Goal: Navigation & Orientation: Find specific page/section

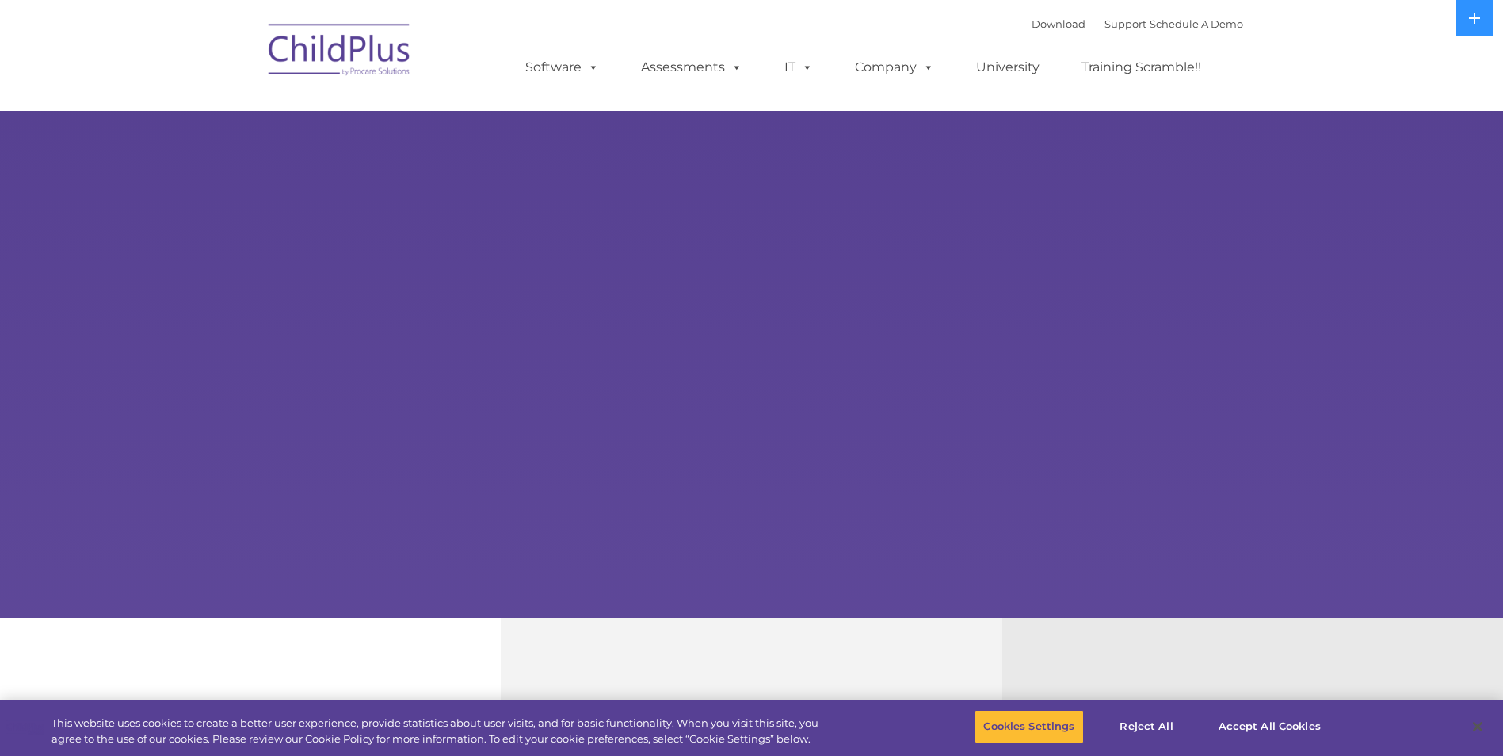
select select "MEDIUM"
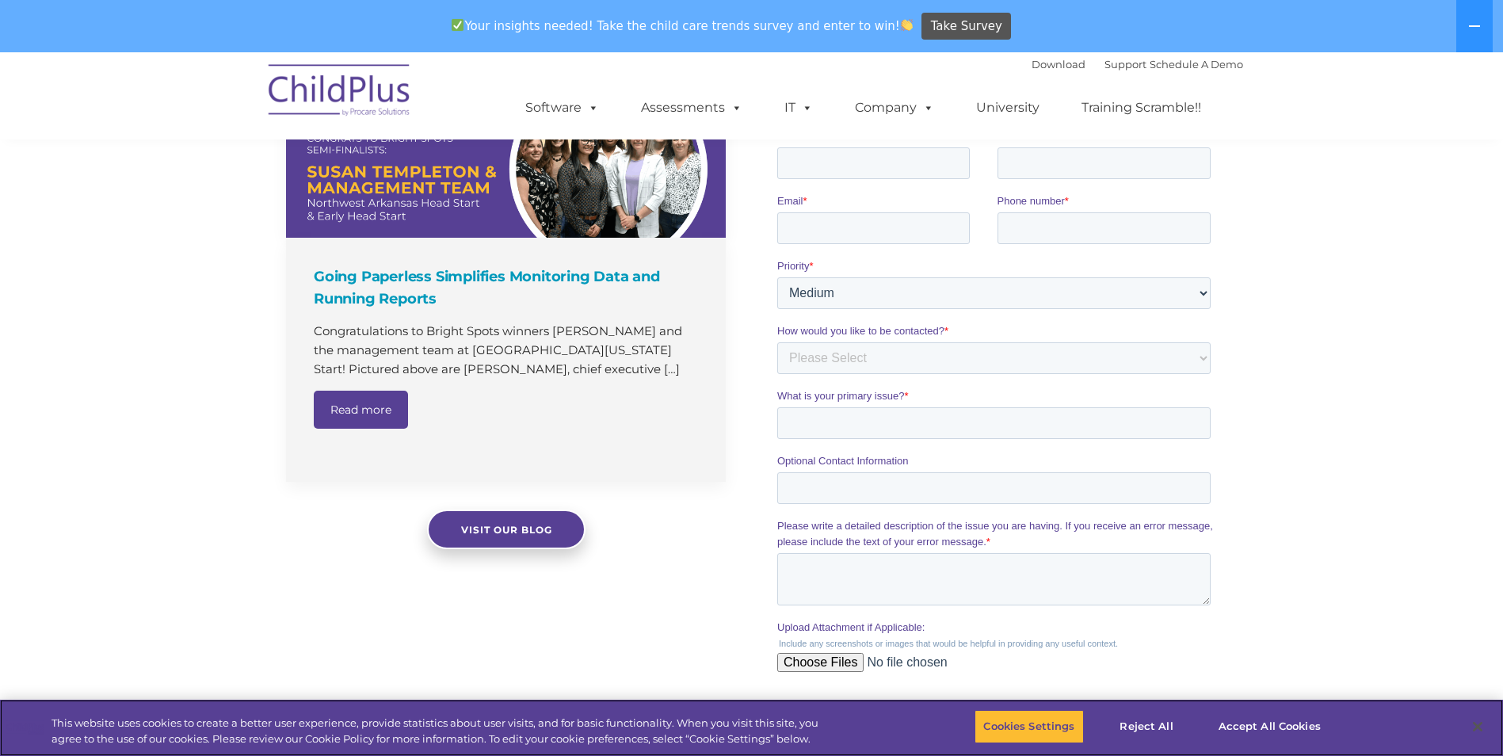
scroll to position [1558, 0]
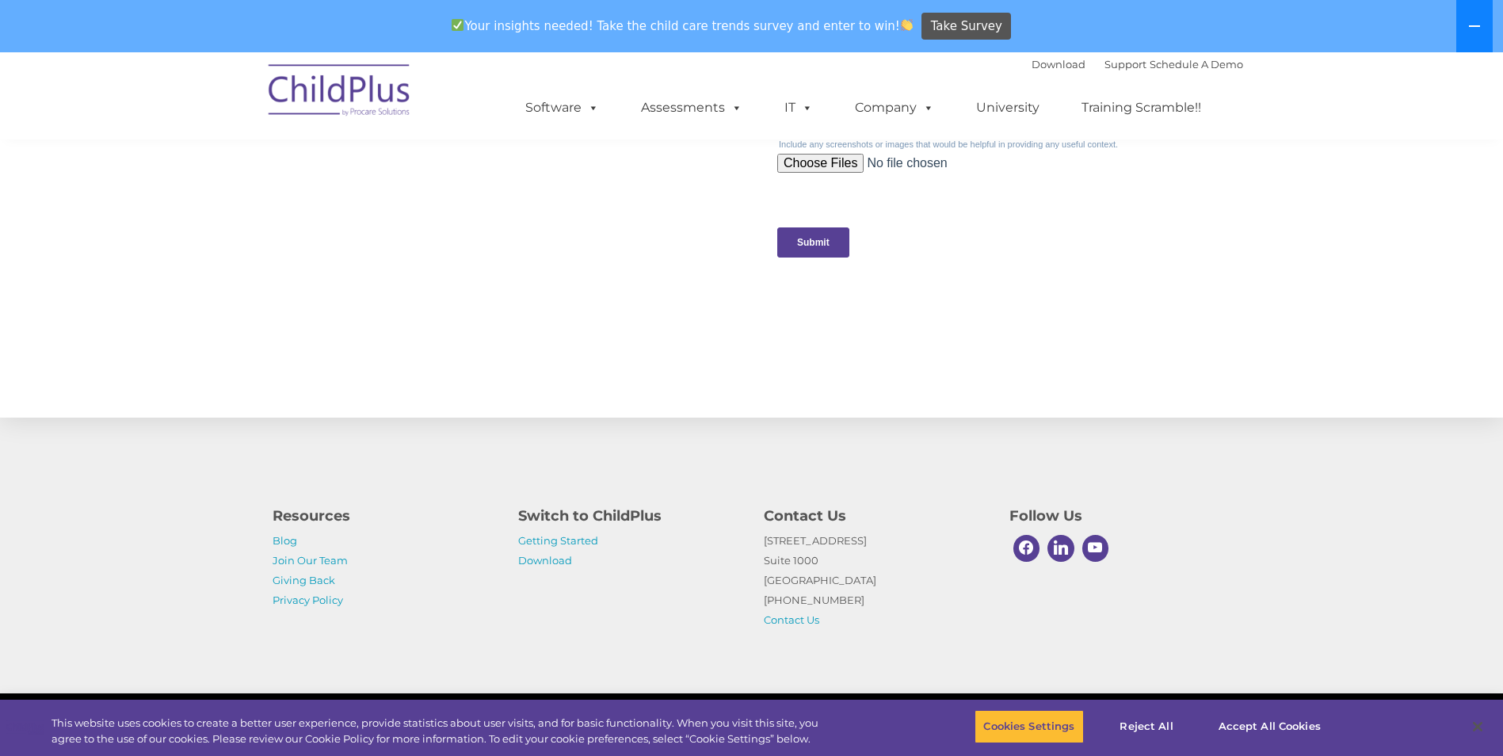
click at [1483, 39] on button at bounding box center [1474, 26] width 36 height 52
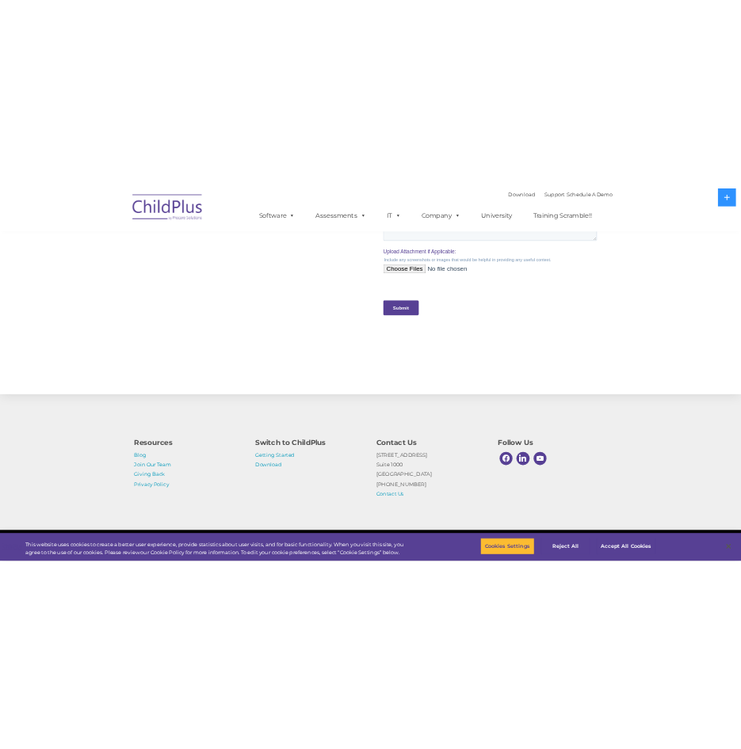
scroll to position [1506, 0]
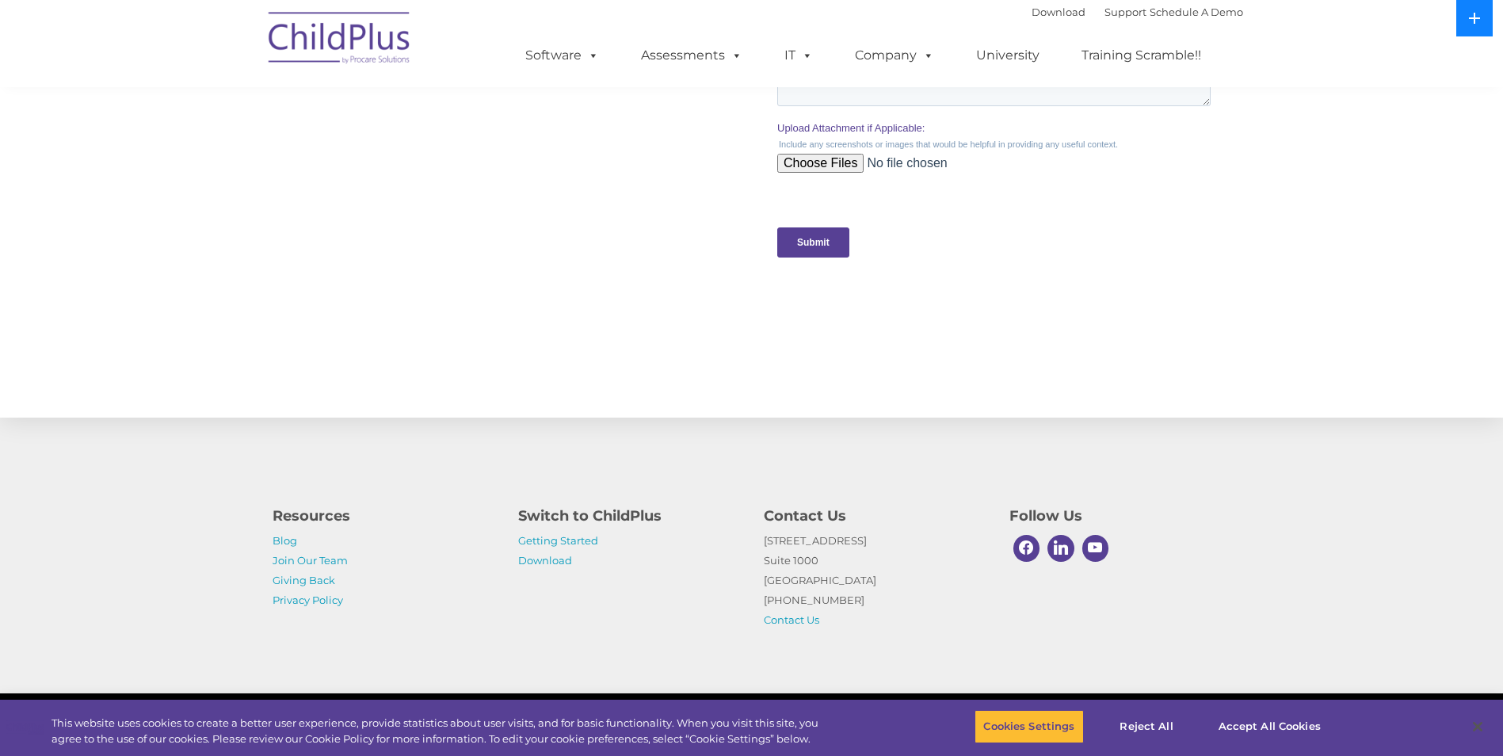
click at [1466, 21] on button at bounding box center [1474, 18] width 36 height 36
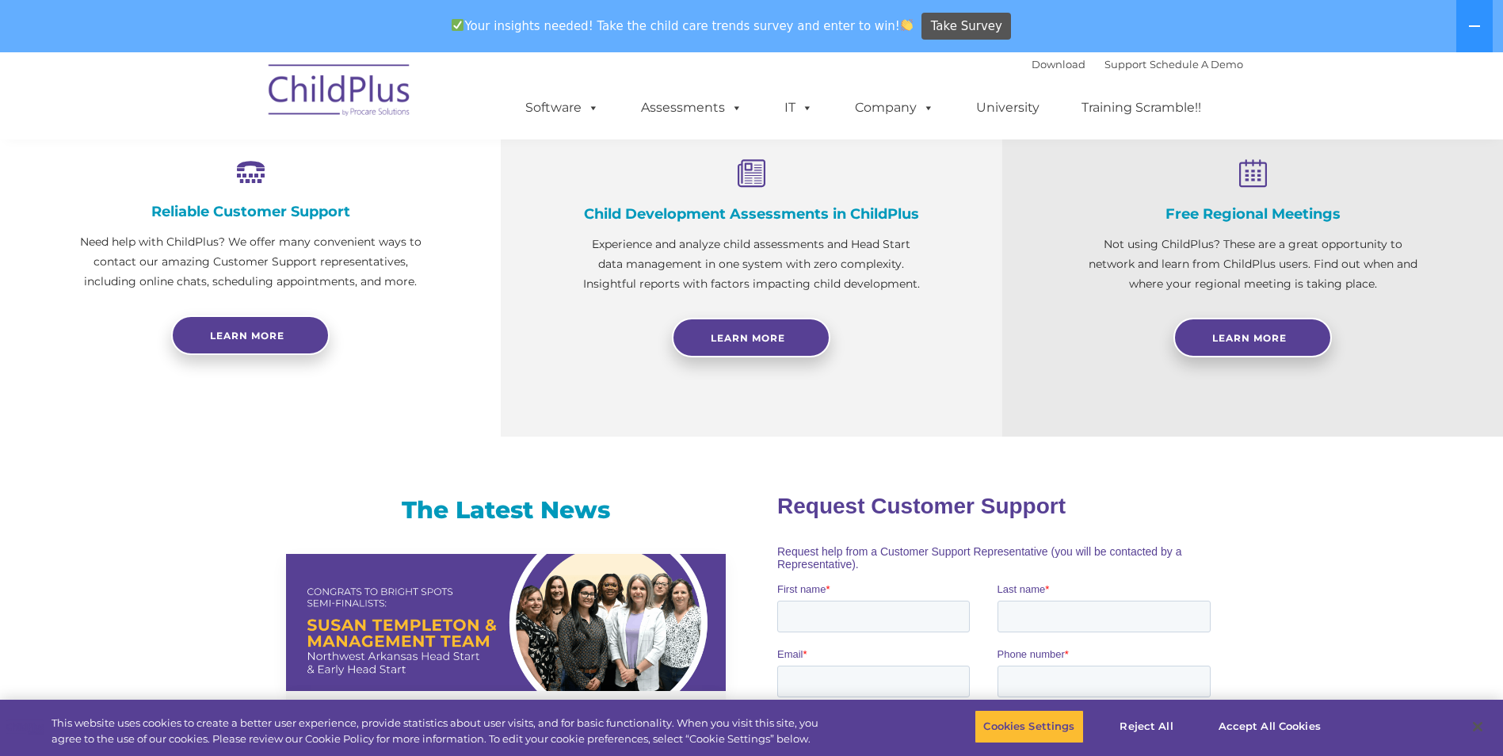
scroll to position [448, 0]
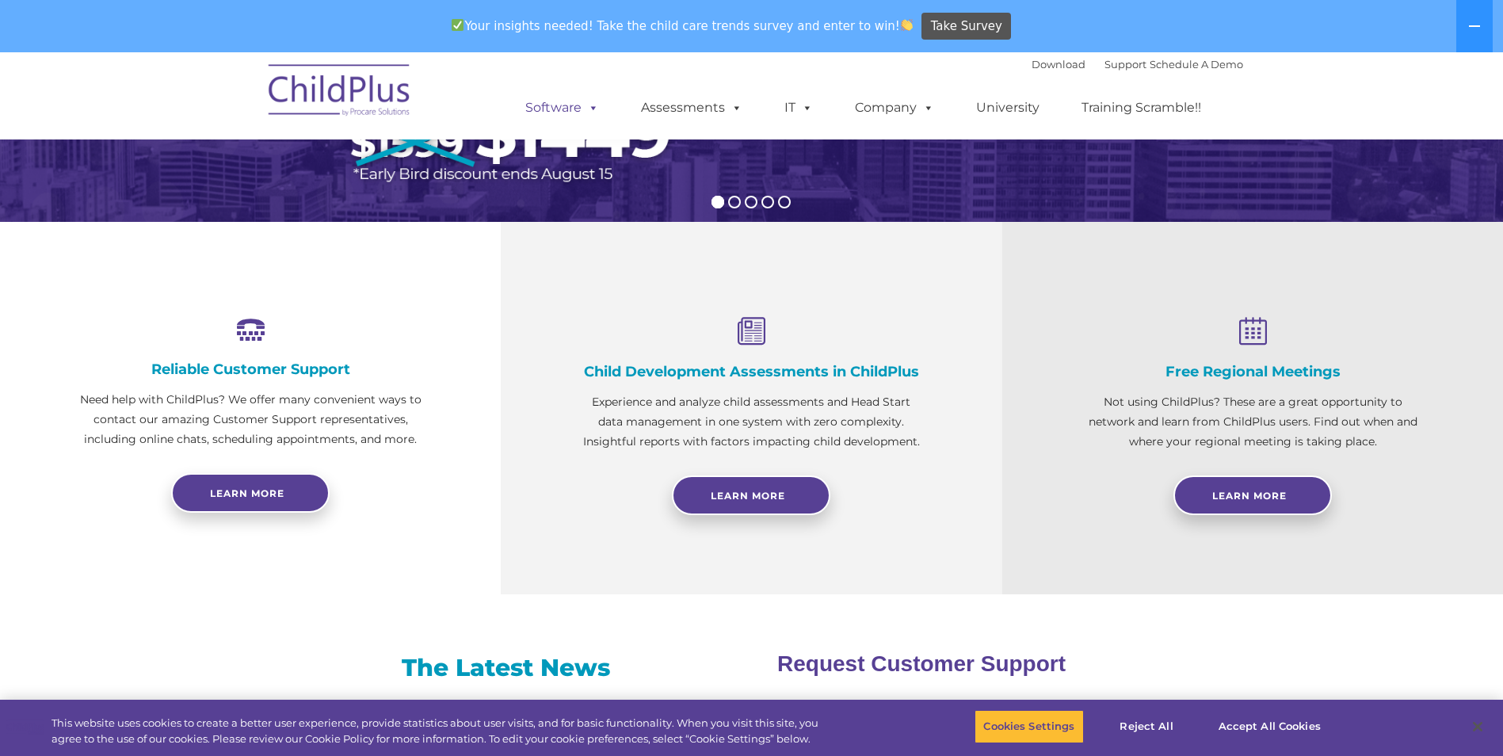
click at [592, 109] on span at bounding box center [589, 107] width 17 height 15
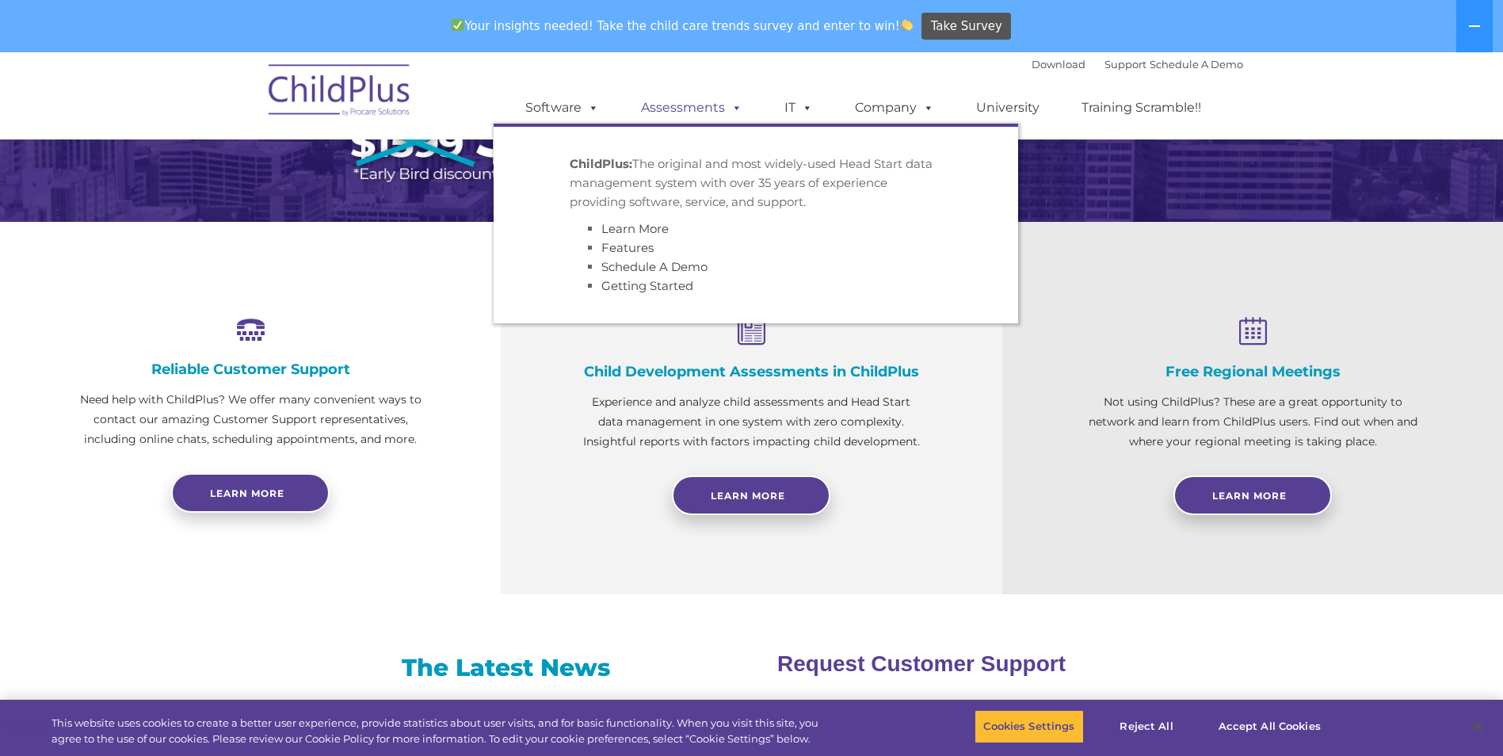
click at [661, 101] on link "Assessments" at bounding box center [691, 108] width 133 height 32
click at [818, 106] on link "IT" at bounding box center [798, 108] width 60 height 32
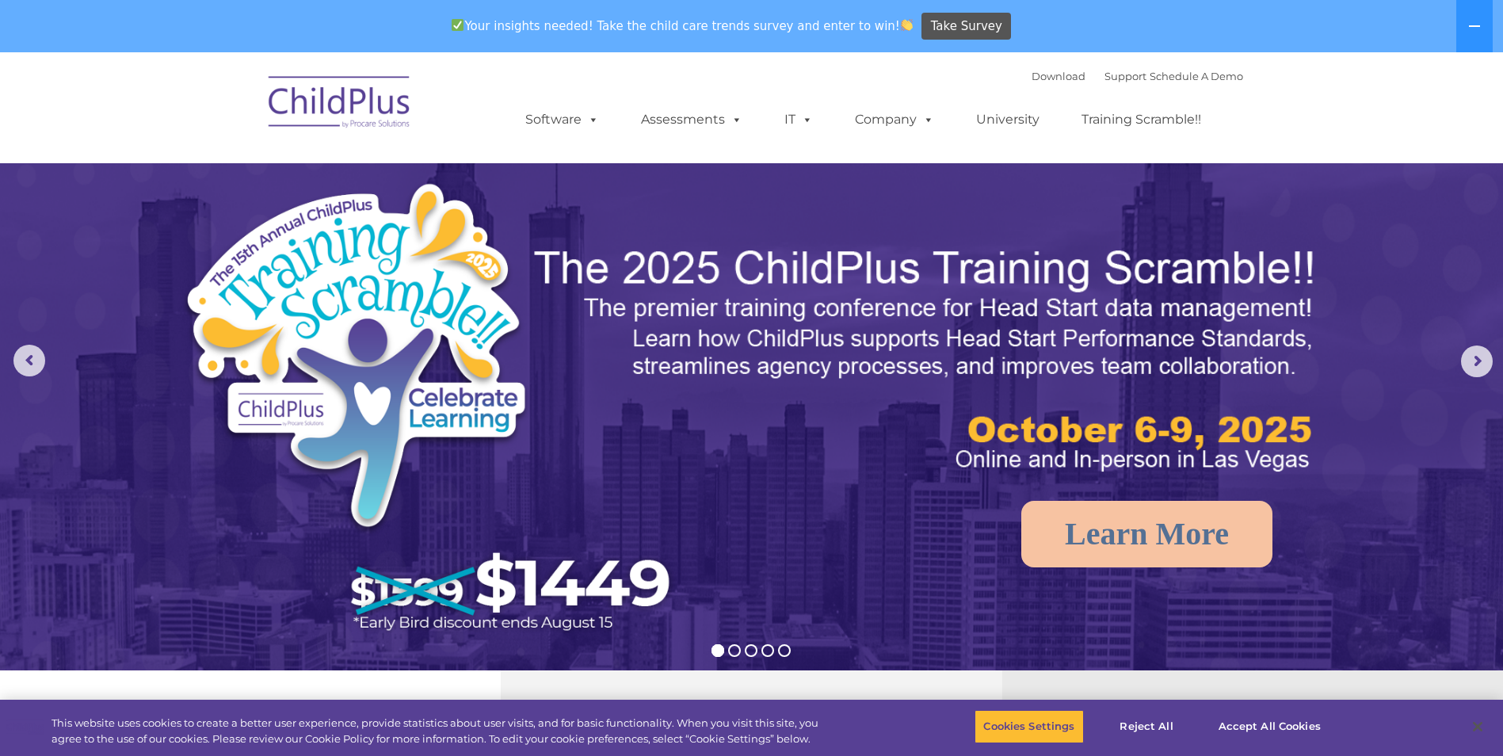
click at [309, 103] on img at bounding box center [340, 104] width 158 height 79
click at [313, 106] on img at bounding box center [340, 104] width 158 height 79
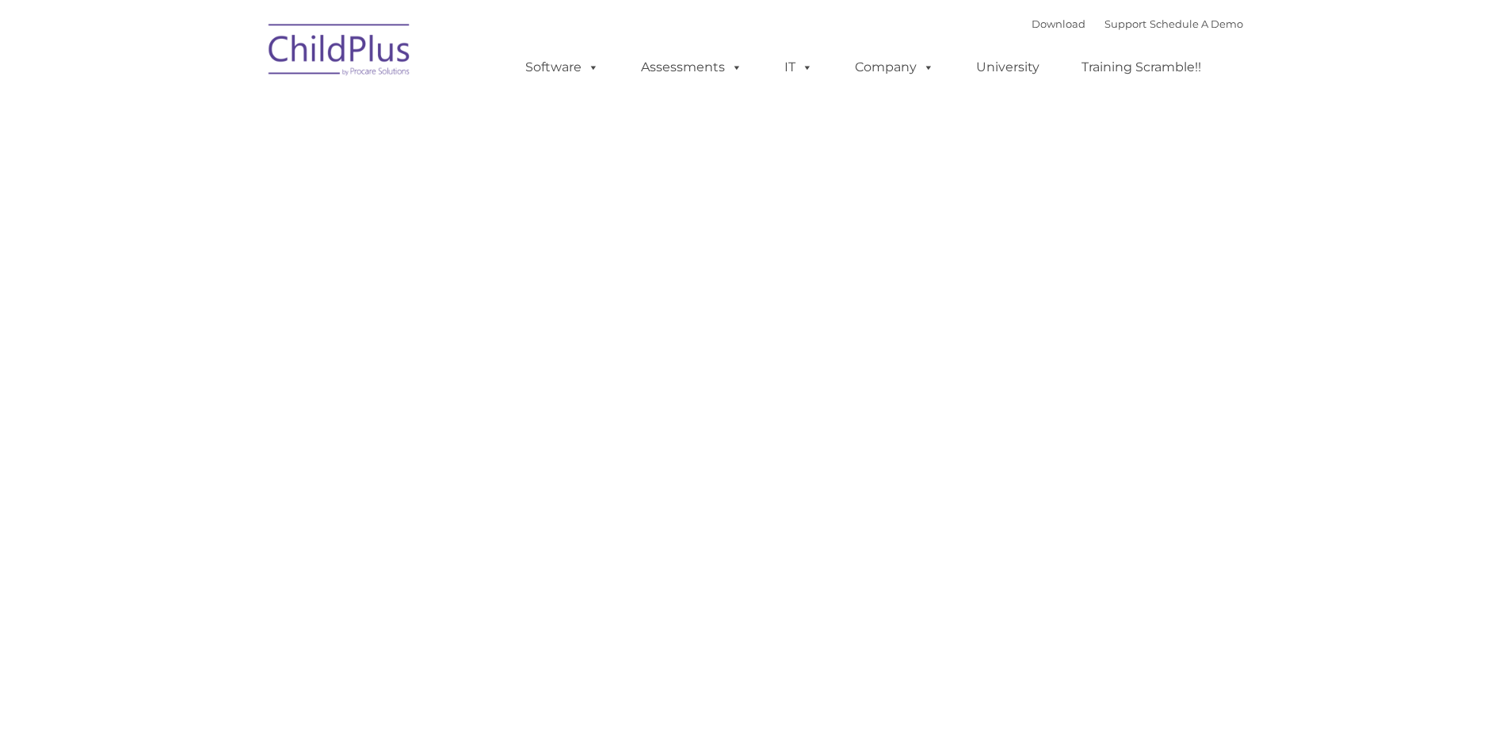
type input ""
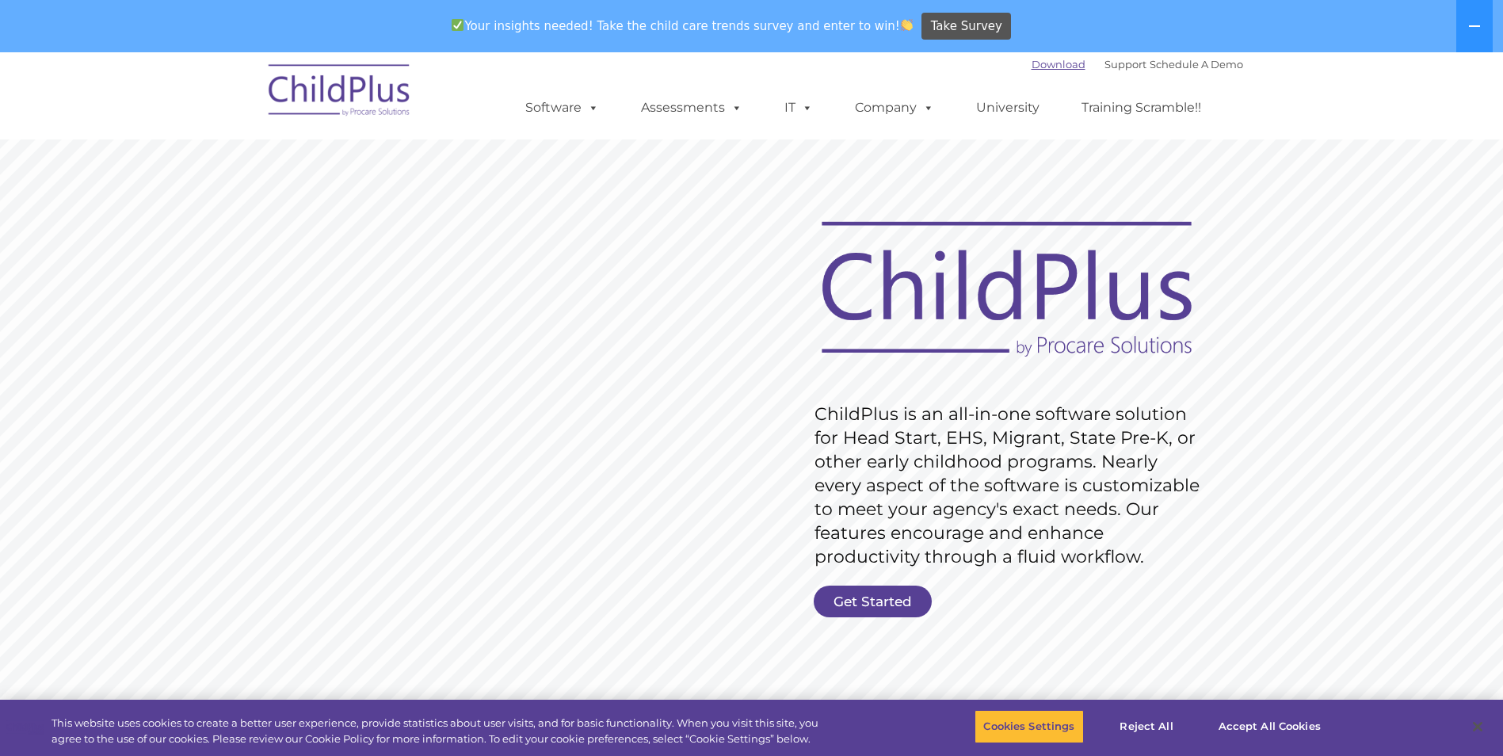
click at [1037, 67] on link "Download" at bounding box center [1058, 64] width 54 height 13
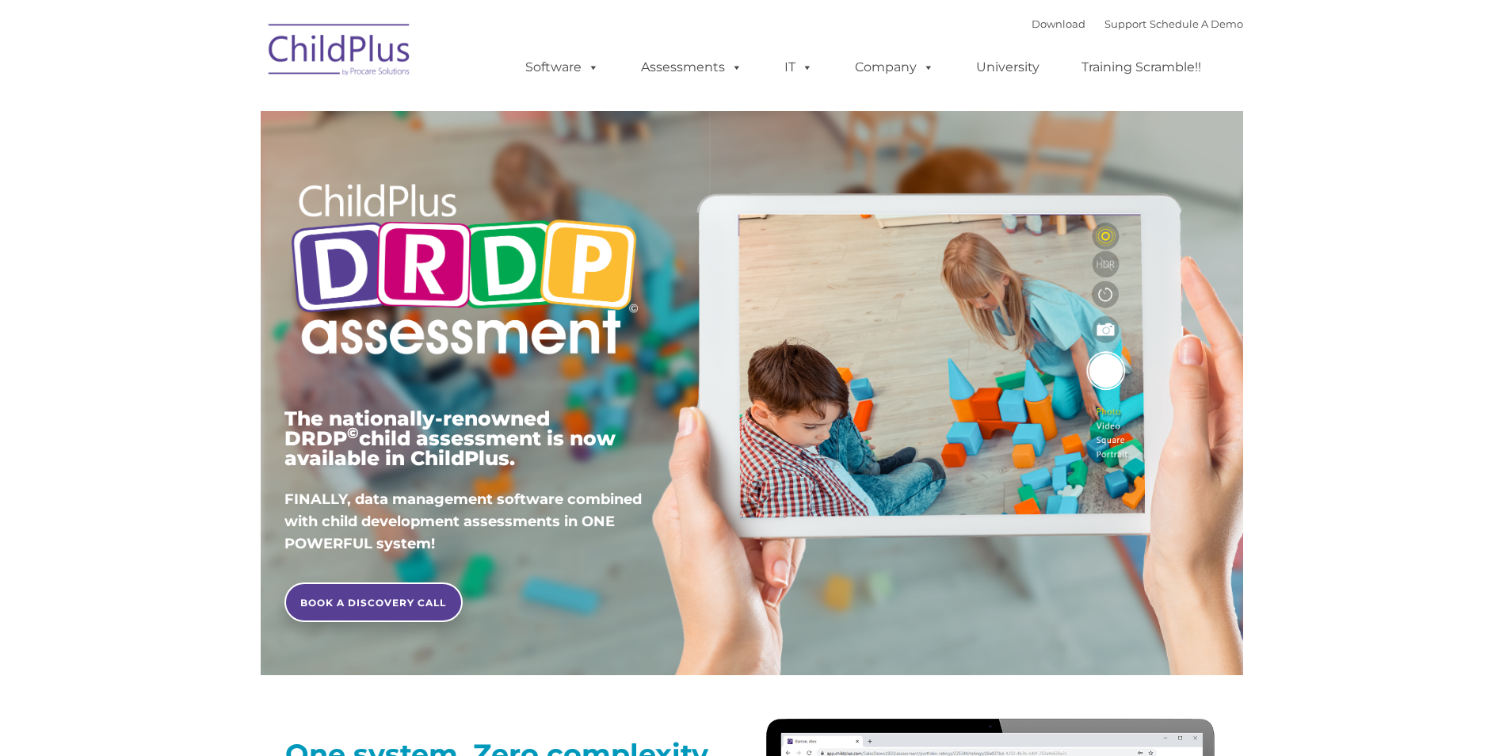
drag, startPoint x: 978, startPoint y: 69, endPoint x: 1056, endPoint y: 67, distance: 78.4
click at [980, 68] on link "University" at bounding box center [1007, 67] width 95 height 32
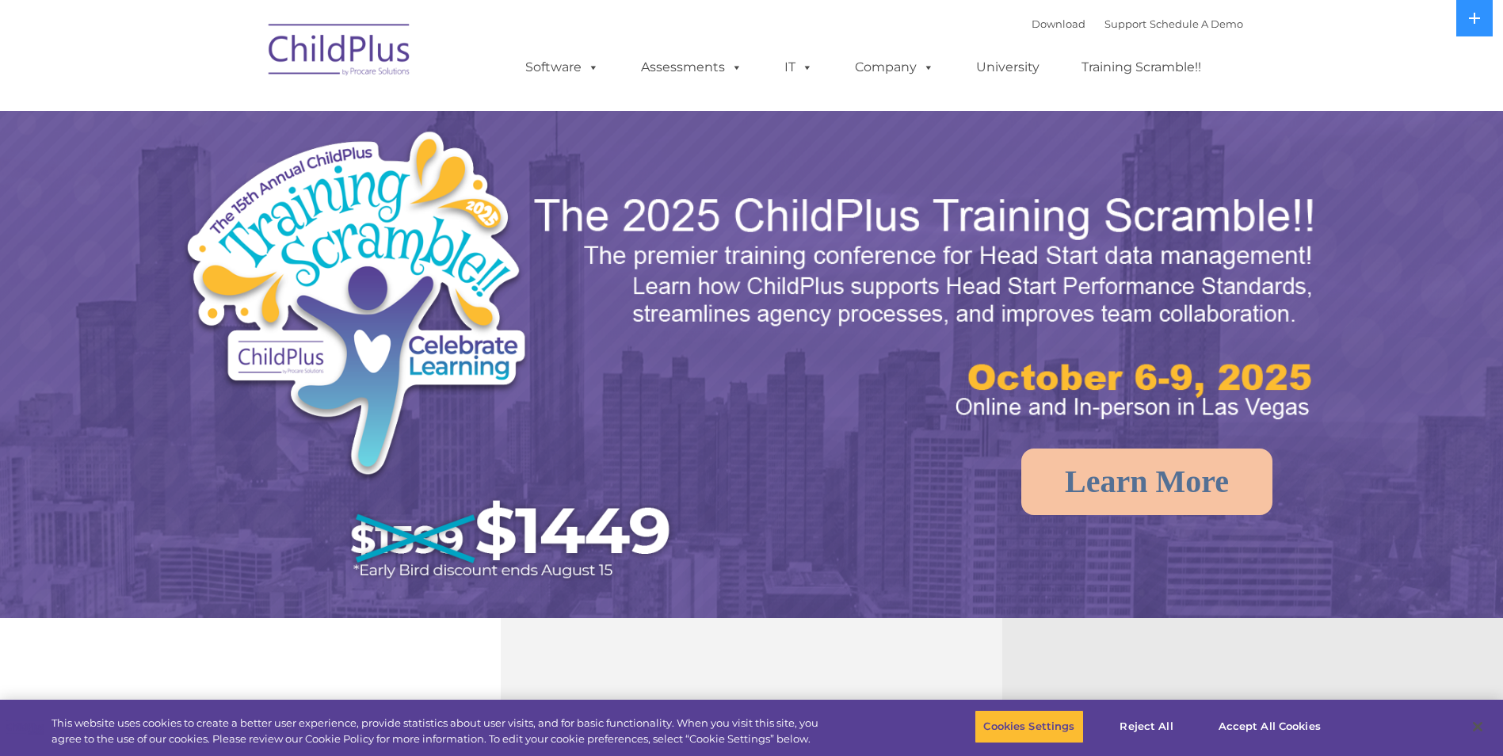
select select "MEDIUM"
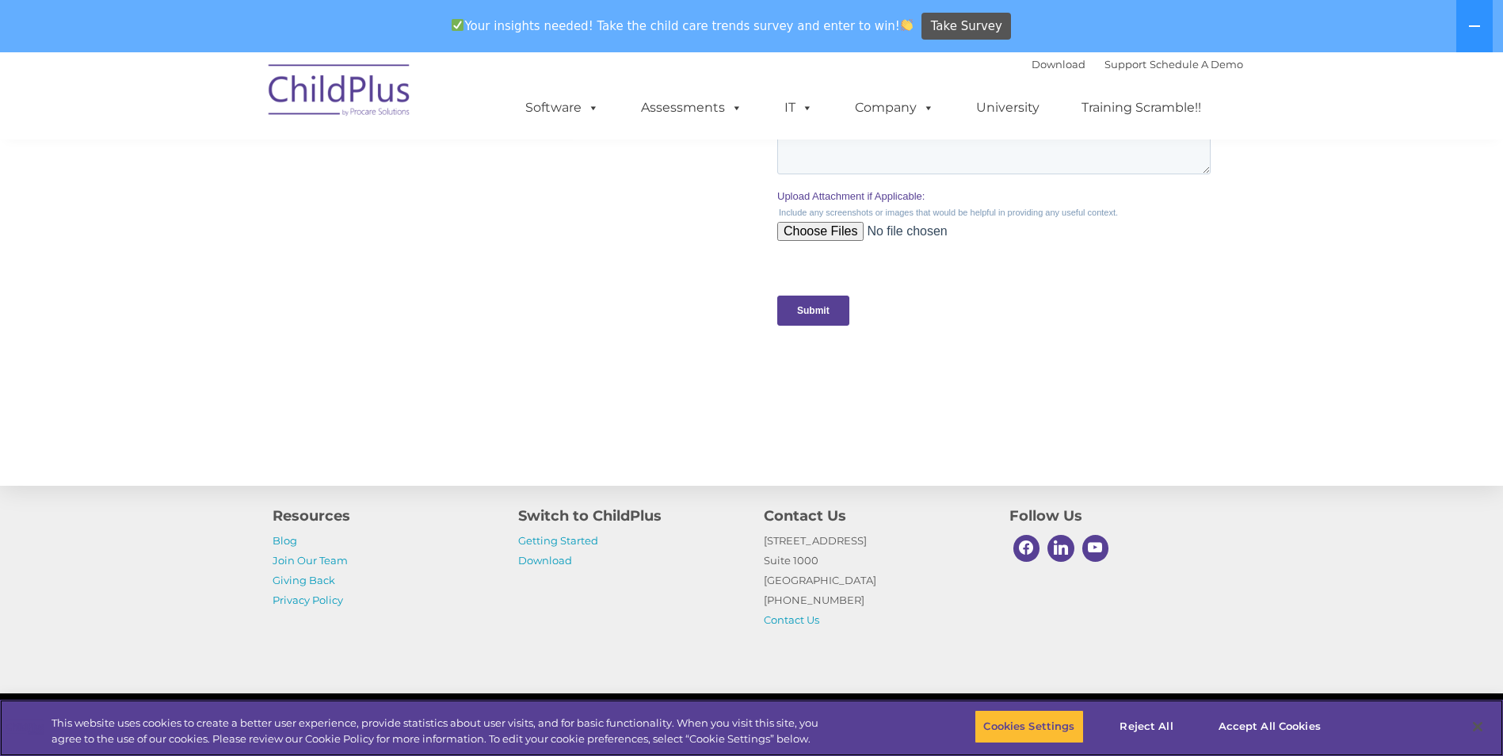
scroll to position [1558, 0]
